Goal: Task Accomplishment & Management: Manage account settings

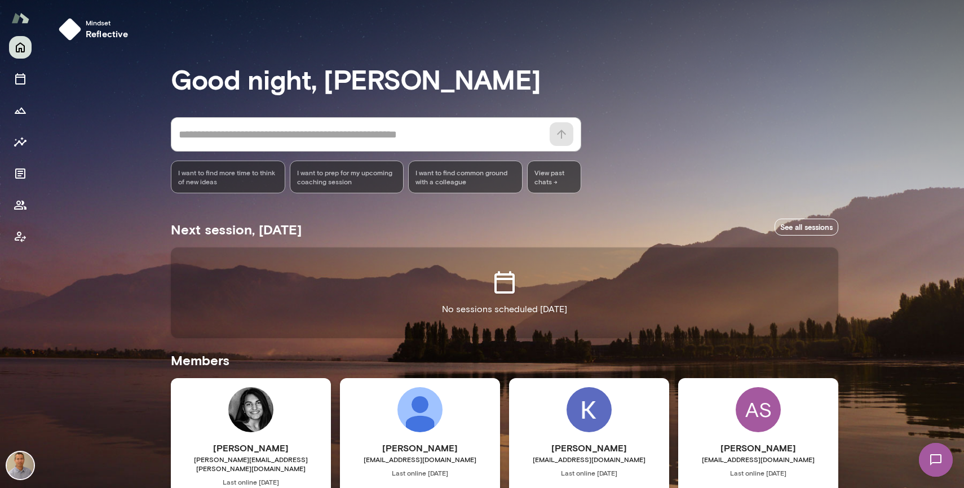
click at [25, 468] on img at bounding box center [20, 465] width 27 height 27
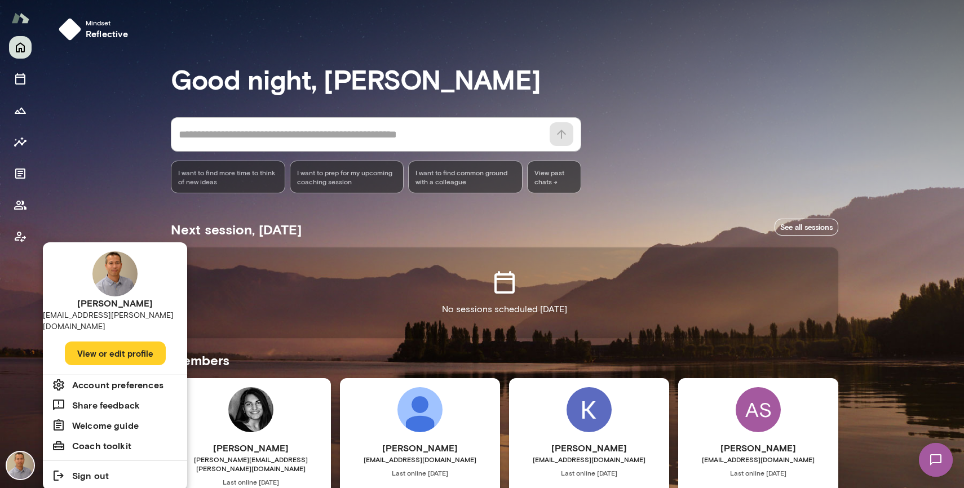
click at [107, 342] on button "View or edit profile" at bounding box center [115, 354] width 101 height 24
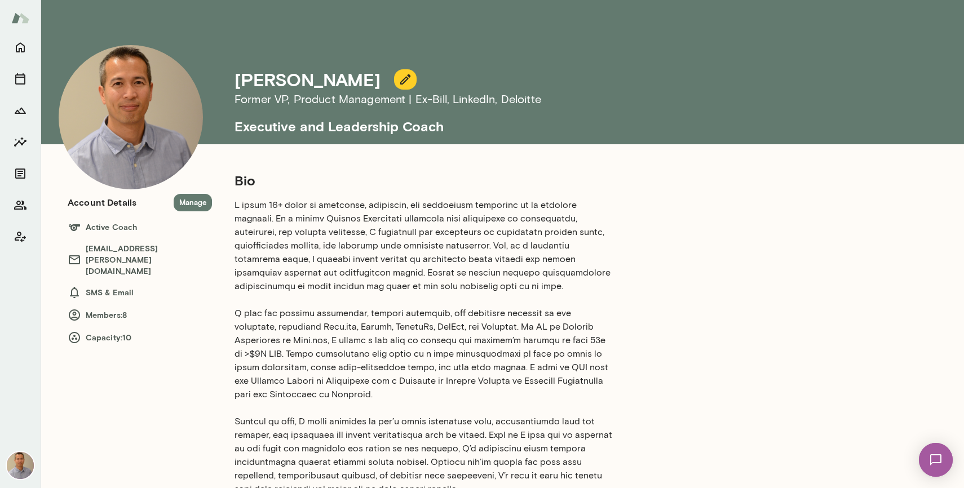
click at [307, 206] on p at bounding box center [424, 347] width 379 height 298
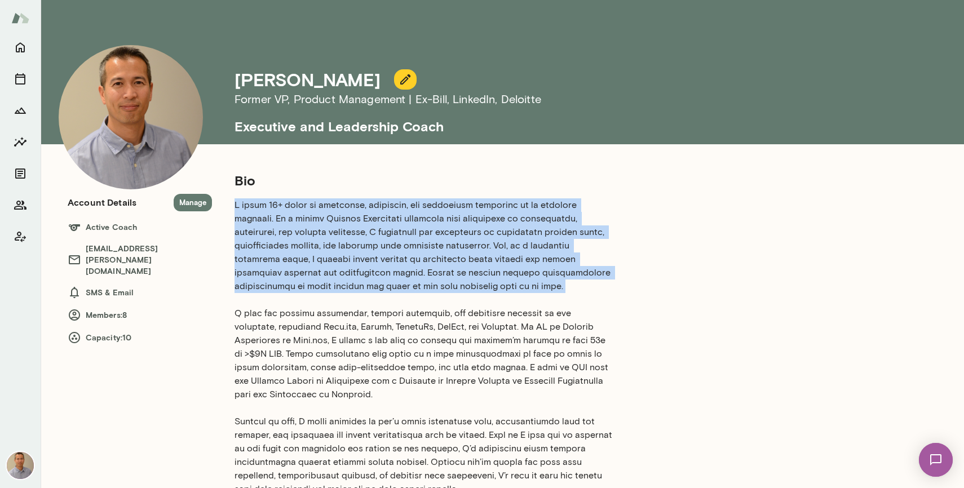
click at [307, 206] on p at bounding box center [424, 347] width 379 height 298
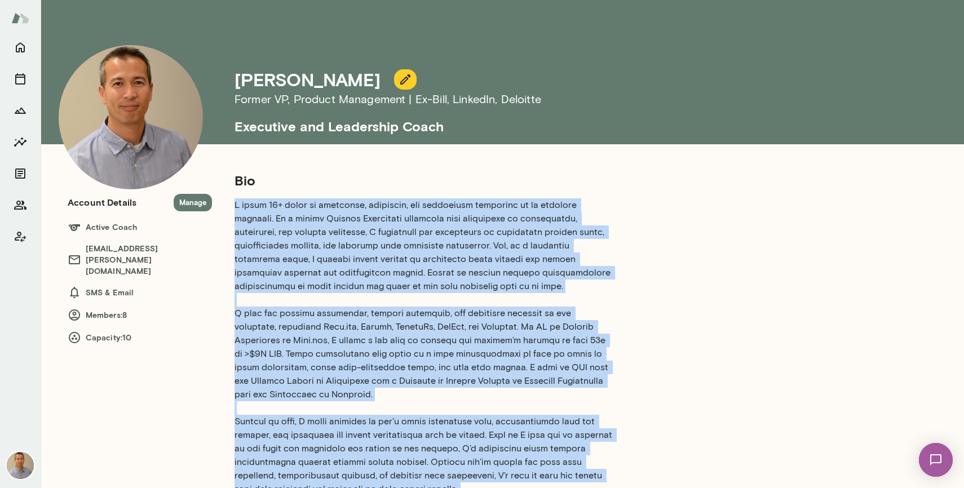
click at [338, 213] on p at bounding box center [424, 347] width 379 height 298
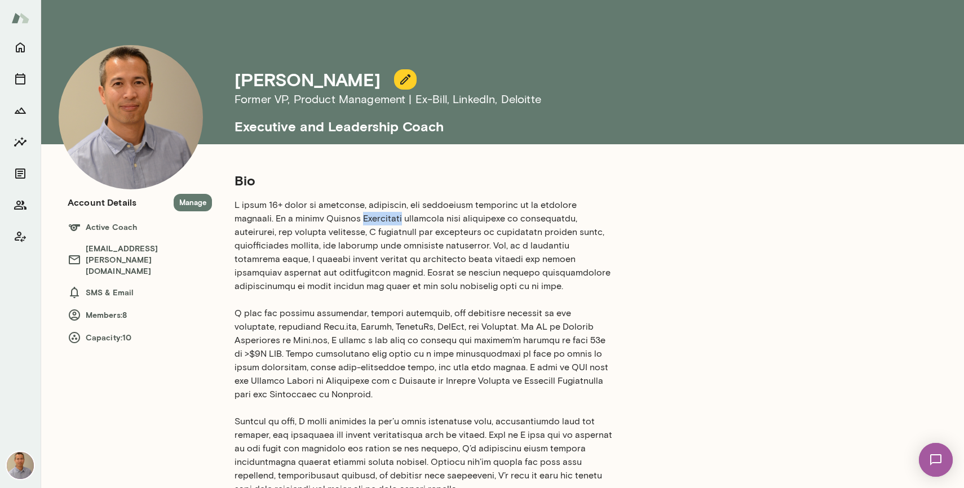
click at [338, 213] on p at bounding box center [424, 347] width 379 height 298
click at [351, 196] on section "Bio Years of experience: 15+ years LinkedIn Profile" at bounding box center [424, 361] width 379 height 381
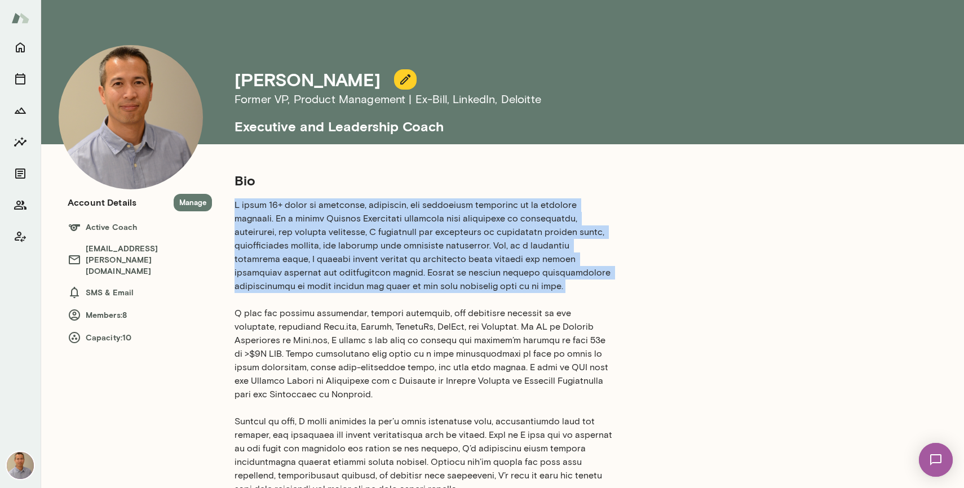
click at [351, 196] on section "Bio Years of experience: 15+ years LinkedIn Profile" at bounding box center [424, 361] width 379 height 381
copy p "I bring 20+ years of technical, strategic, and leadership expertise to my coach…"
